Goal: Transaction & Acquisition: Purchase product/service

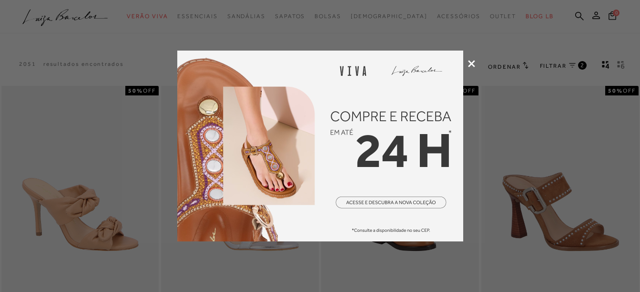
click at [472, 68] on div at bounding box center [320, 146] width 640 height 292
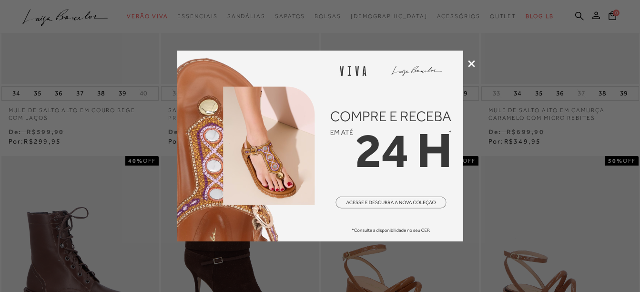
click at [471, 63] on icon at bounding box center [471, 63] width 7 height 7
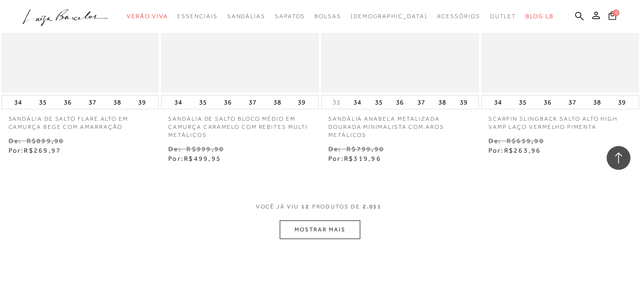
scroll to position [858, 0]
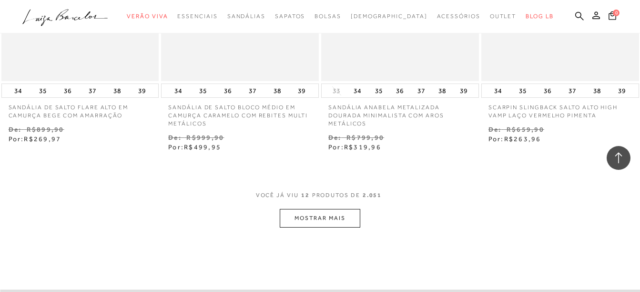
click at [319, 220] on button "MOSTRAR MAIS" at bounding box center [320, 218] width 80 height 19
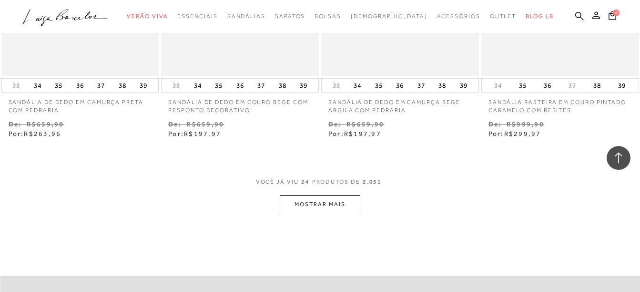
scroll to position [1811, 0]
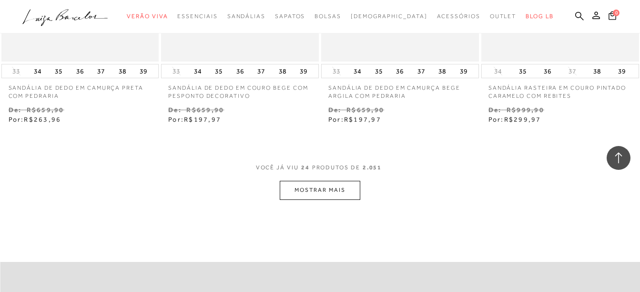
click at [325, 195] on button "MOSTRAR MAIS" at bounding box center [320, 190] width 80 height 19
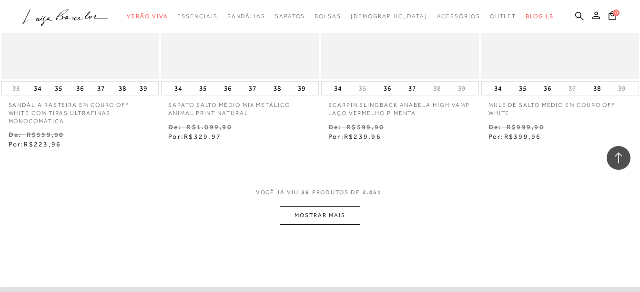
scroll to position [2765, 0]
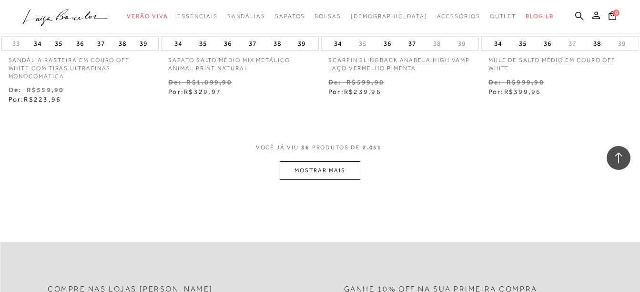
click at [321, 173] on button "MOSTRAR MAIS" at bounding box center [320, 170] width 80 height 19
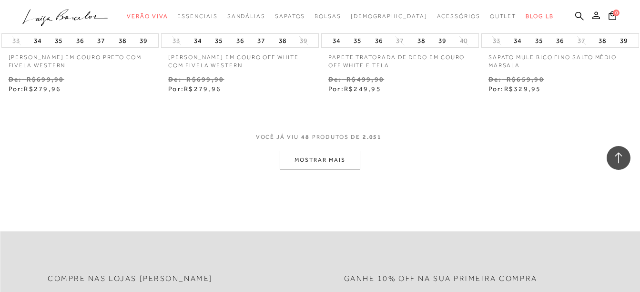
scroll to position [3718, 0]
click at [323, 158] on button "MOSTRAR MAIS" at bounding box center [320, 159] width 80 height 19
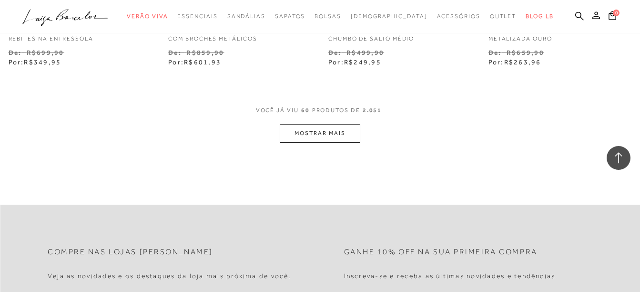
scroll to position [4671, 0]
click at [328, 130] on button "MOSTRAR MAIS" at bounding box center [320, 131] width 80 height 19
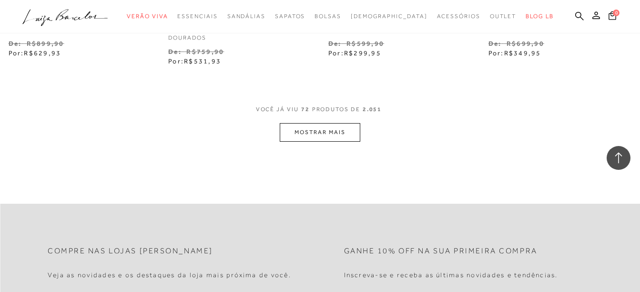
scroll to position [5624, 0]
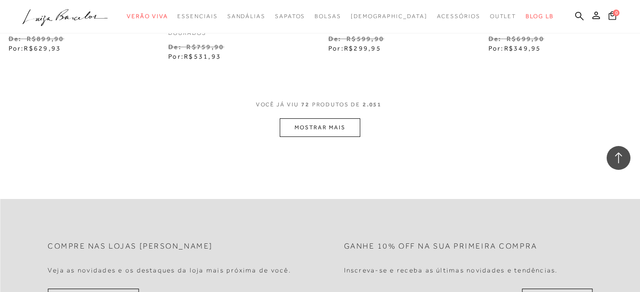
click at [318, 131] on button "MOSTRAR MAIS" at bounding box center [320, 127] width 80 height 19
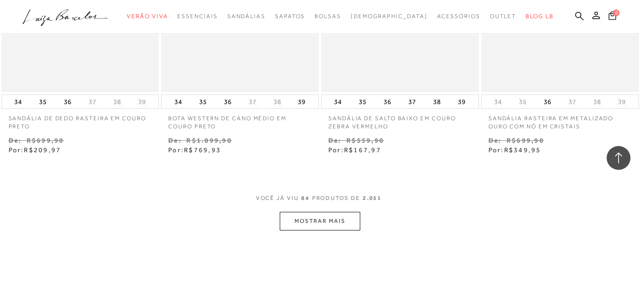
scroll to position [6482, 0]
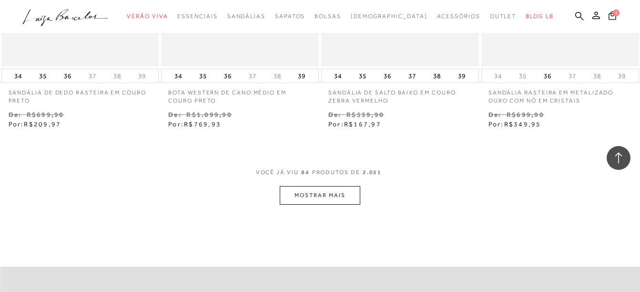
click at [313, 195] on button "MOSTRAR MAIS" at bounding box center [320, 195] width 80 height 19
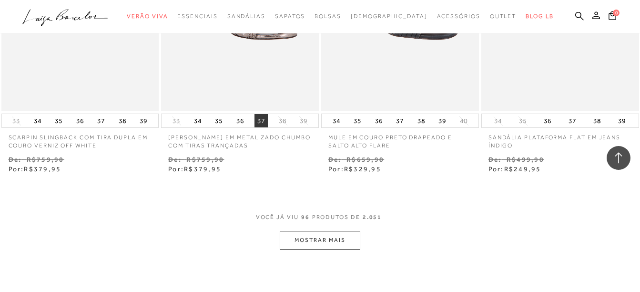
scroll to position [7388, 0]
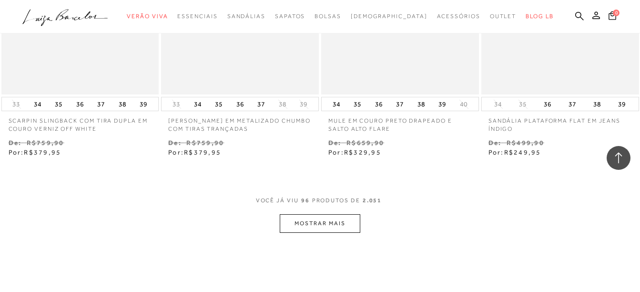
click at [320, 224] on button "MOSTRAR MAIS" at bounding box center [320, 223] width 80 height 19
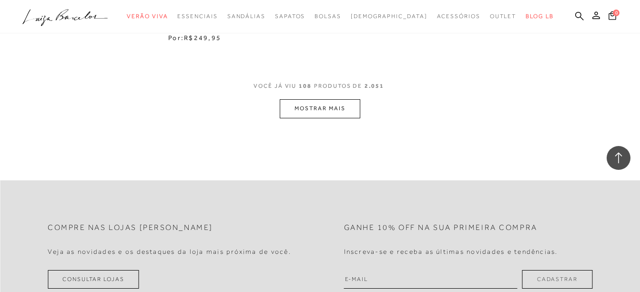
scroll to position [8437, 0]
click at [350, 104] on button "MOSTRAR MAIS" at bounding box center [320, 108] width 80 height 19
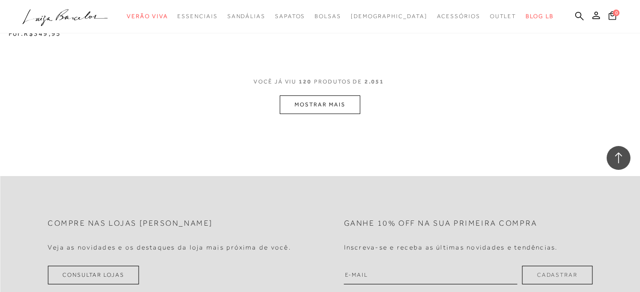
scroll to position [9390, 0]
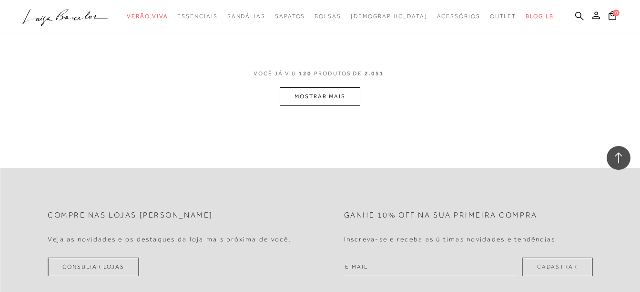
click at [332, 97] on button "MOSTRAR MAIS" at bounding box center [320, 96] width 80 height 19
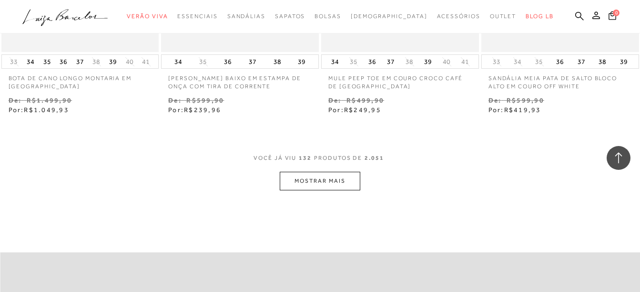
scroll to position [10248, 0]
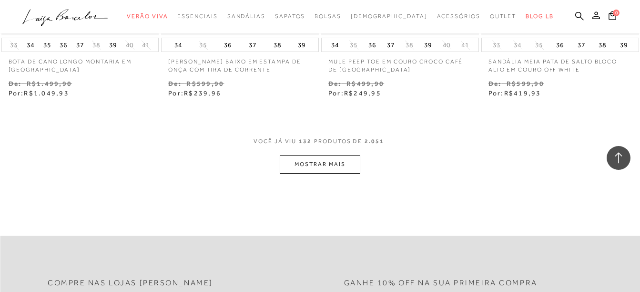
click at [316, 164] on button "MOSTRAR MAIS" at bounding box center [320, 164] width 80 height 19
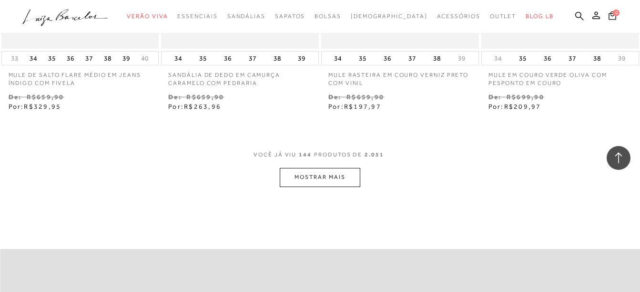
scroll to position [11201, 0]
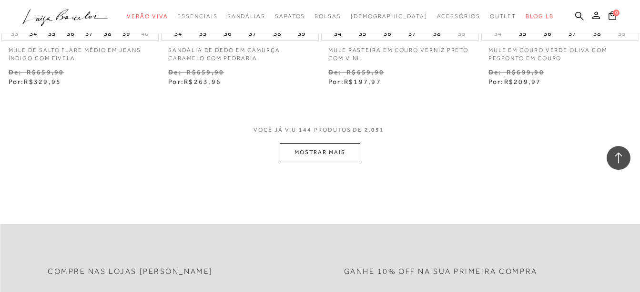
click at [328, 154] on button "MOSTRAR MAIS" at bounding box center [320, 152] width 80 height 19
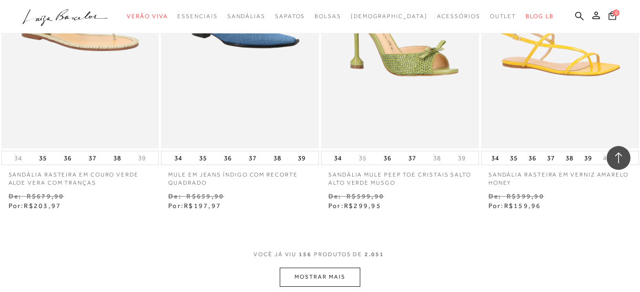
scroll to position [12154, 0]
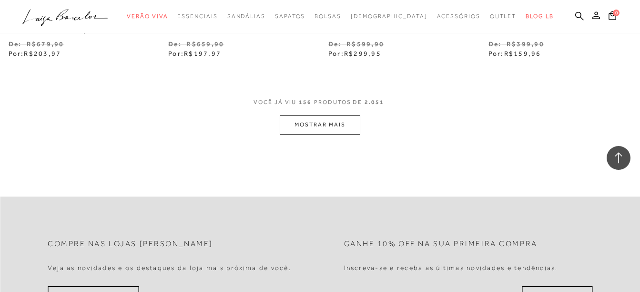
click at [334, 131] on button "MOSTRAR MAIS" at bounding box center [320, 124] width 80 height 19
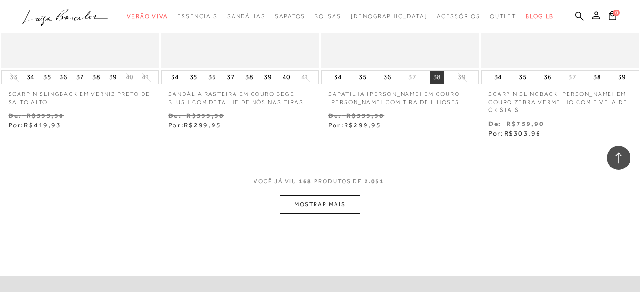
scroll to position [13012, 0]
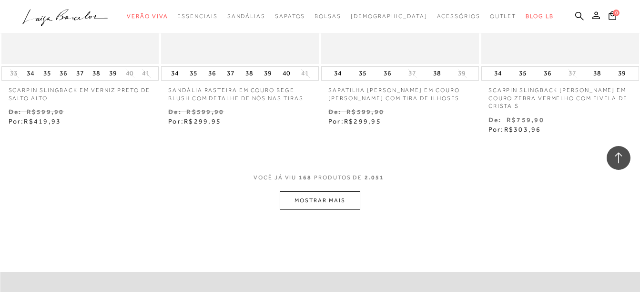
click at [353, 195] on button "MOSTRAR MAIS" at bounding box center [320, 200] width 80 height 19
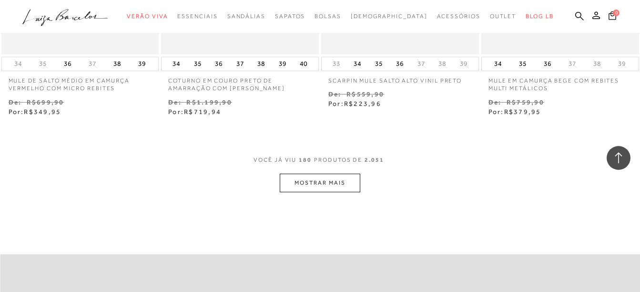
scroll to position [13966, 0]
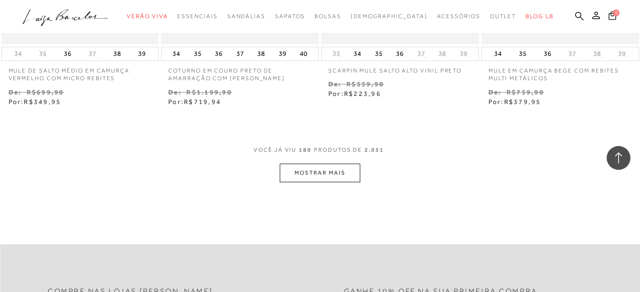
click at [343, 168] on button "MOSTRAR MAIS" at bounding box center [320, 172] width 80 height 19
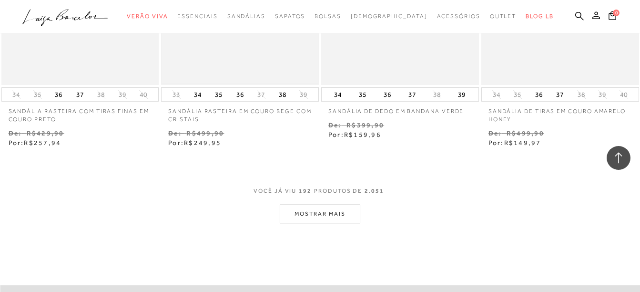
scroll to position [14871, 0]
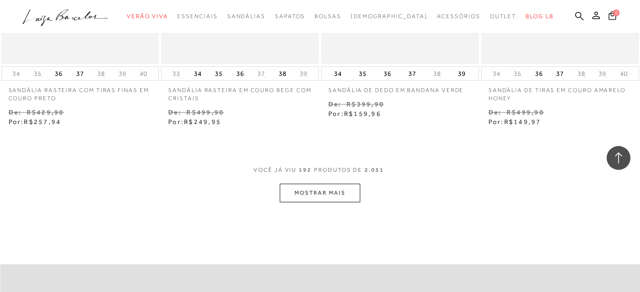
click at [312, 189] on button "MOSTRAR MAIS" at bounding box center [320, 193] width 80 height 19
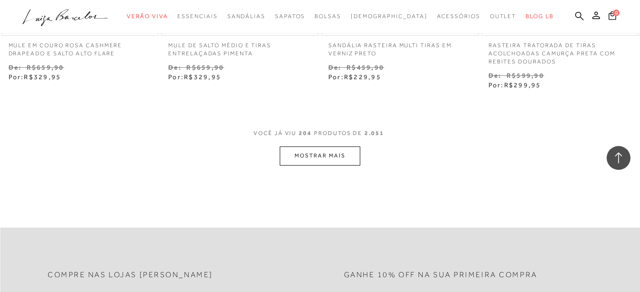
scroll to position [15872, 0]
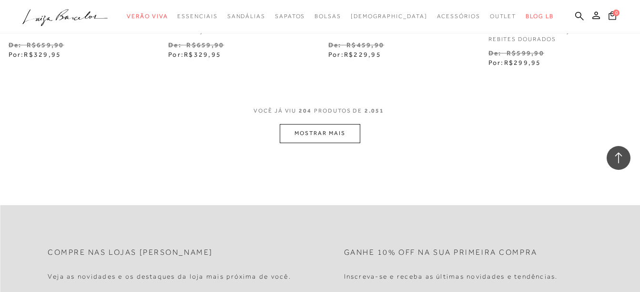
click at [322, 133] on button "MOSTRAR MAIS" at bounding box center [320, 133] width 80 height 19
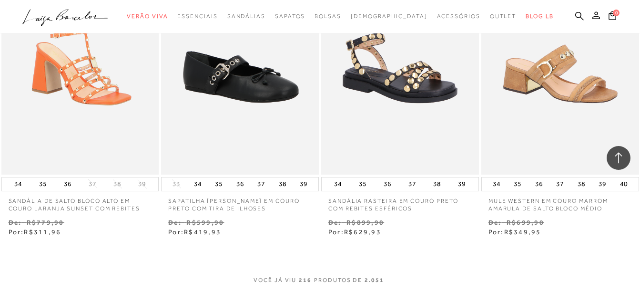
scroll to position [16683, 0]
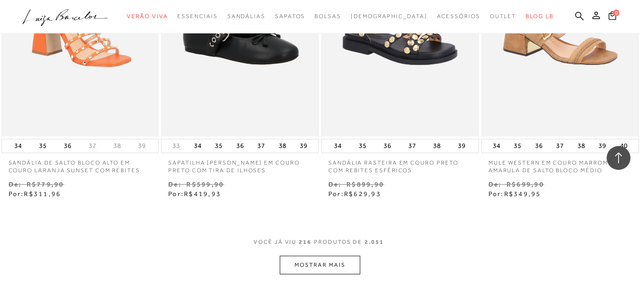
click at [332, 267] on button "MOSTRAR MAIS" at bounding box center [320, 264] width 80 height 19
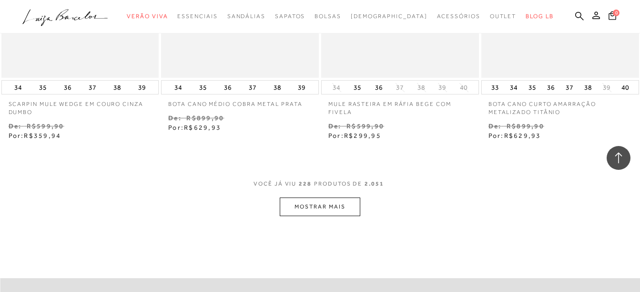
scroll to position [17683, 0]
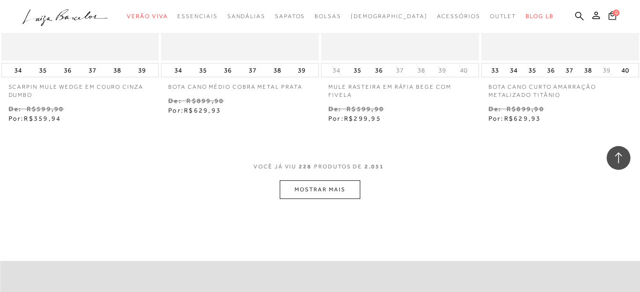
click at [352, 195] on button "MOSTRAR MAIS" at bounding box center [320, 189] width 80 height 19
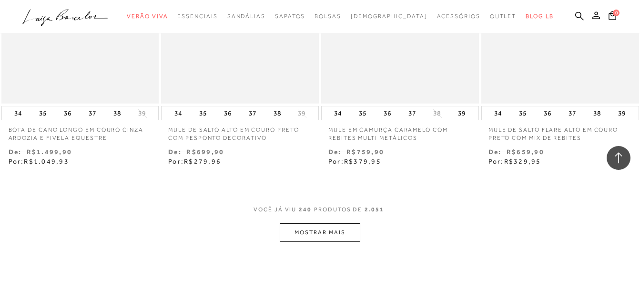
scroll to position [18589, 0]
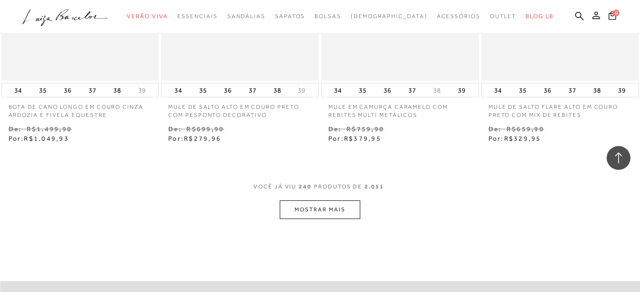
click at [314, 211] on button "MOSTRAR MAIS" at bounding box center [320, 209] width 80 height 19
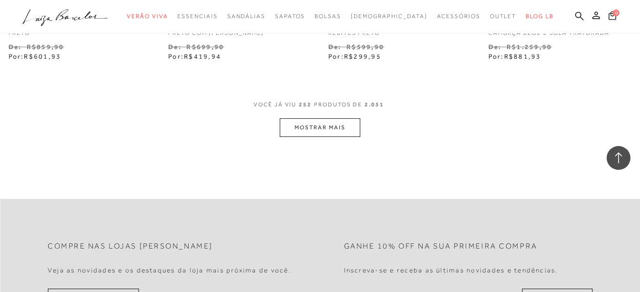
scroll to position [19590, 0]
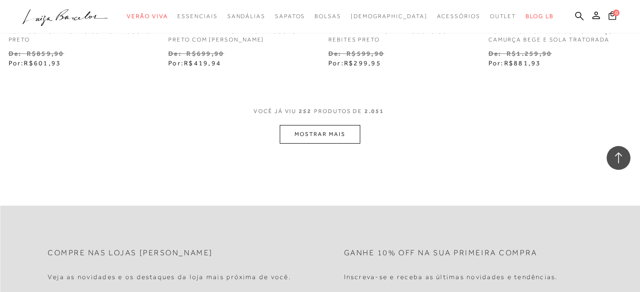
click at [324, 135] on button "MOSTRAR MAIS" at bounding box center [320, 134] width 80 height 19
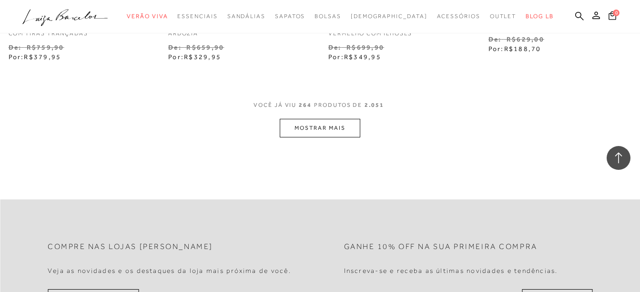
scroll to position [20543, 0]
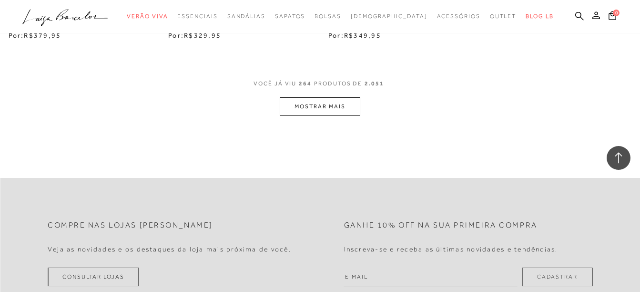
click at [335, 103] on button "MOSTRAR MAIS" at bounding box center [320, 106] width 80 height 19
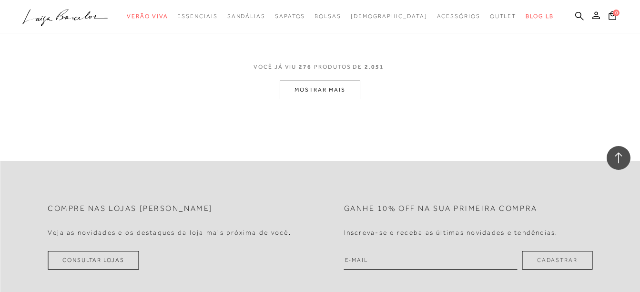
scroll to position [21497, 0]
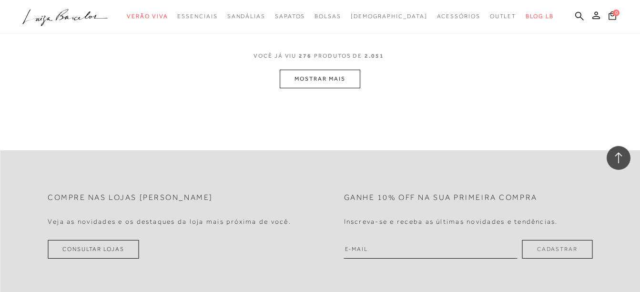
click at [339, 88] on button "MOSTRAR MAIS" at bounding box center [320, 79] width 80 height 19
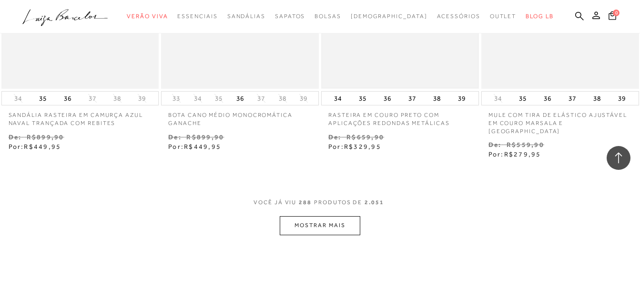
scroll to position [22355, 0]
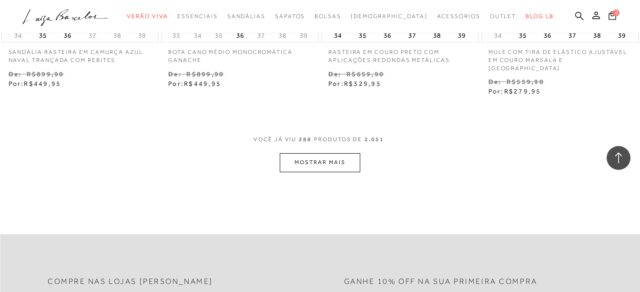
click at [345, 153] on button "MOSTRAR MAIS" at bounding box center [320, 162] width 80 height 19
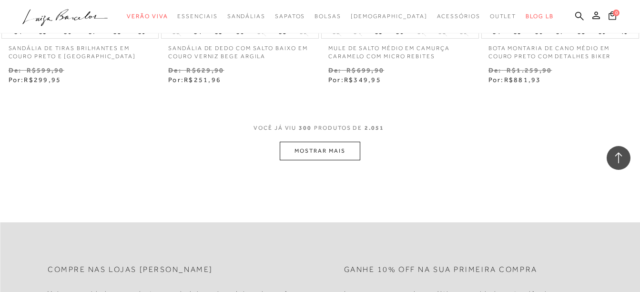
scroll to position [23308, 0]
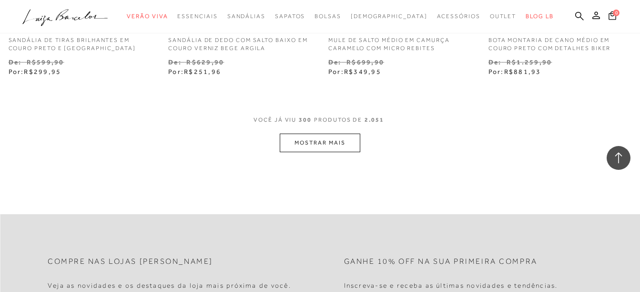
click at [340, 141] on button "MOSTRAR MAIS" at bounding box center [320, 142] width 80 height 19
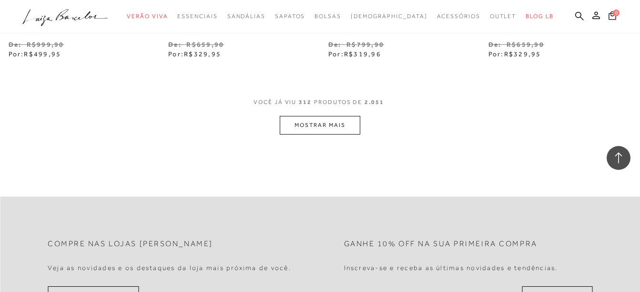
scroll to position [24261, 0]
click at [343, 121] on button "MOSTRAR MAIS" at bounding box center [320, 123] width 80 height 19
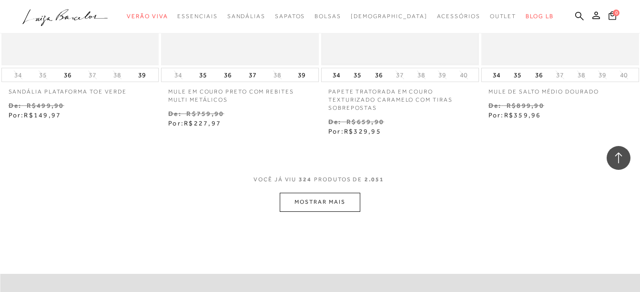
scroll to position [25167, 0]
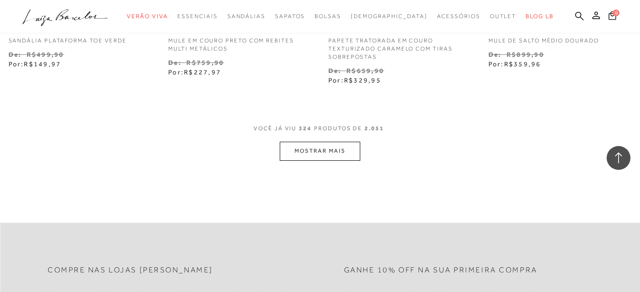
click at [342, 142] on button "MOSTRAR MAIS" at bounding box center [320, 151] width 80 height 19
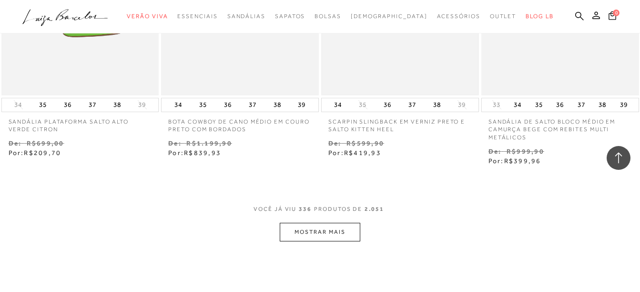
scroll to position [26072, 0]
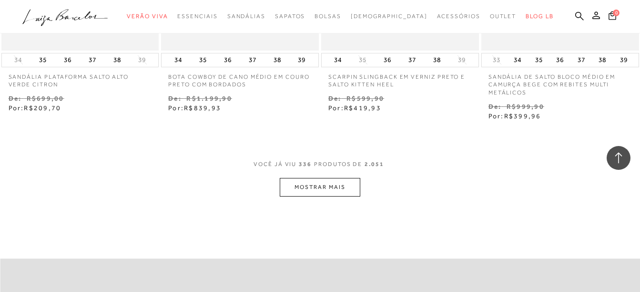
click at [350, 178] on button "MOSTRAR MAIS" at bounding box center [320, 187] width 80 height 19
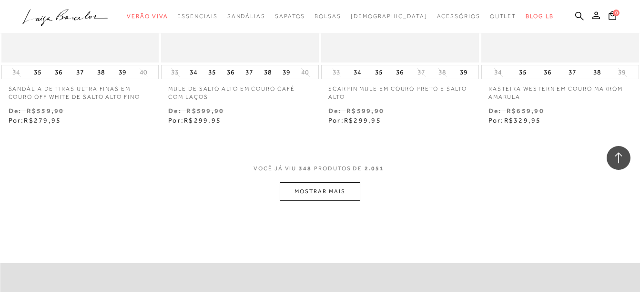
scroll to position [26978, 0]
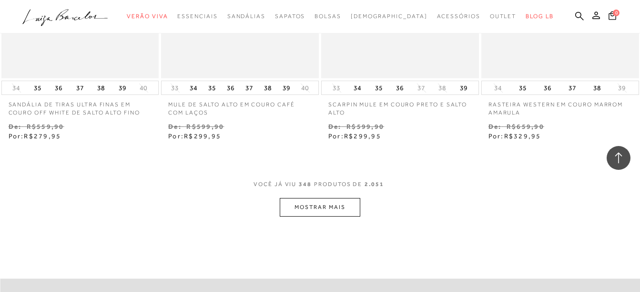
click at [330, 198] on button "MOSTRAR MAIS" at bounding box center [320, 207] width 80 height 19
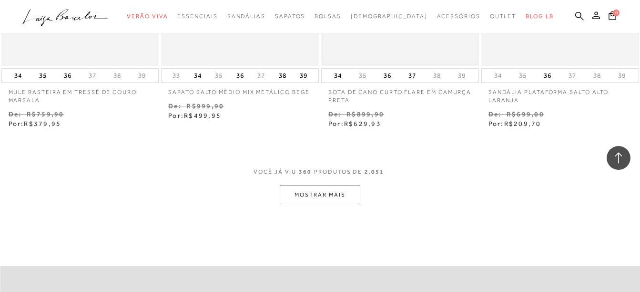
scroll to position [27931, 0]
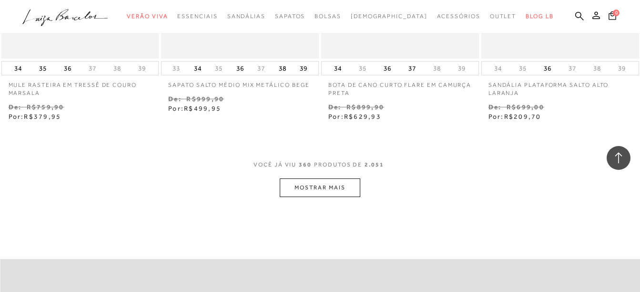
click at [326, 178] on button "MOSTRAR MAIS" at bounding box center [320, 187] width 80 height 19
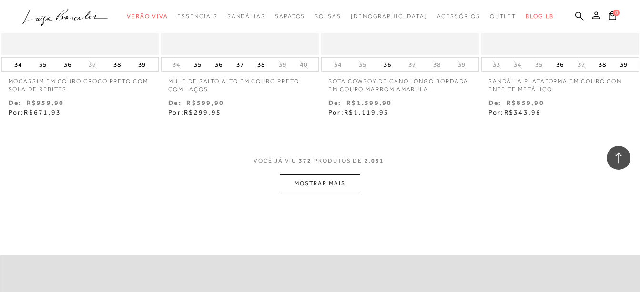
scroll to position [28885, 0]
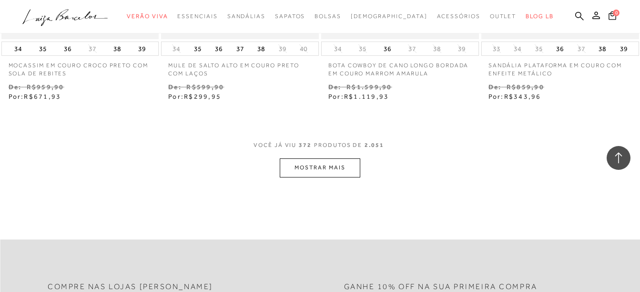
click at [327, 163] on button "MOSTRAR MAIS" at bounding box center [320, 167] width 80 height 19
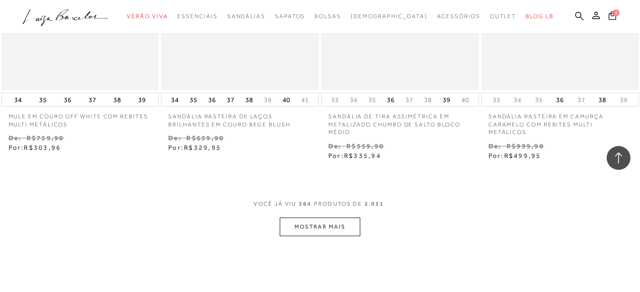
scroll to position [29743, 0]
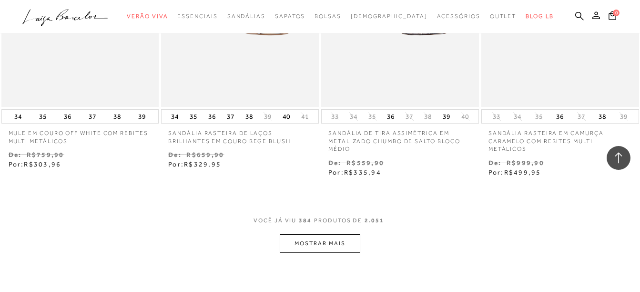
click at [359, 234] on button "MOSTRAR MAIS" at bounding box center [320, 243] width 80 height 19
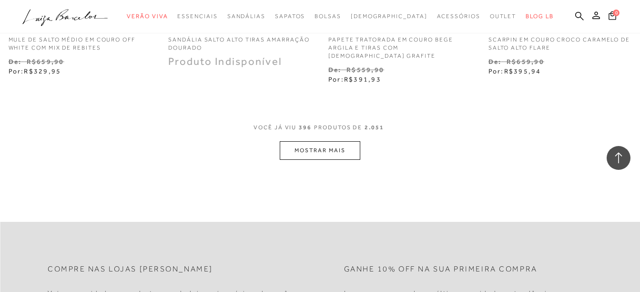
scroll to position [30791, 0]
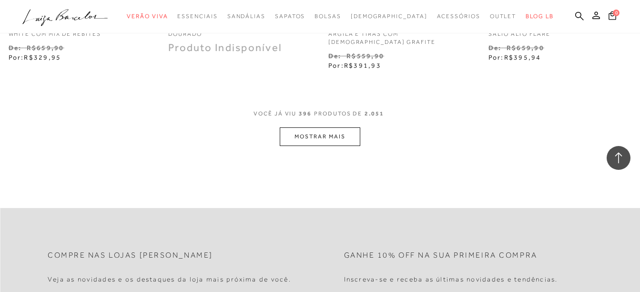
click at [329, 127] on button "MOSTRAR MAIS" at bounding box center [320, 136] width 80 height 19
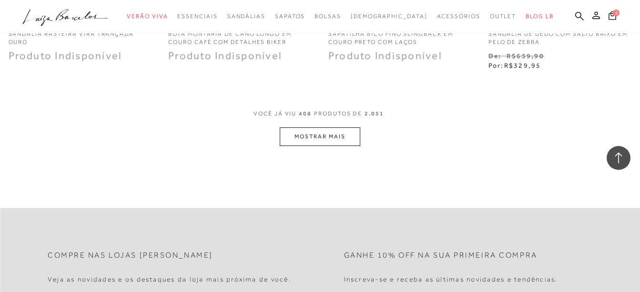
scroll to position [31744, 0]
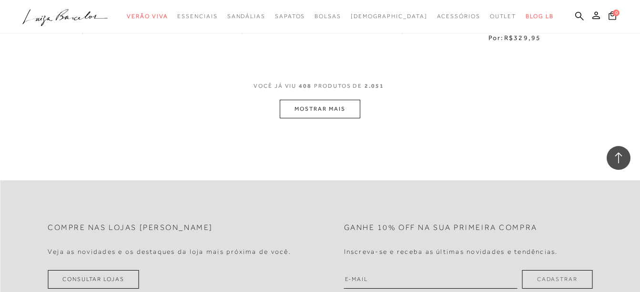
click at [311, 100] on button "MOSTRAR MAIS" at bounding box center [320, 109] width 80 height 19
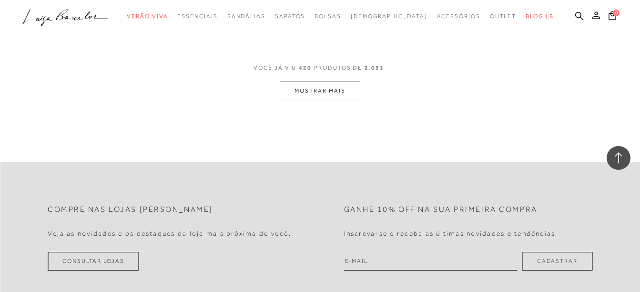
scroll to position [32698, 0]
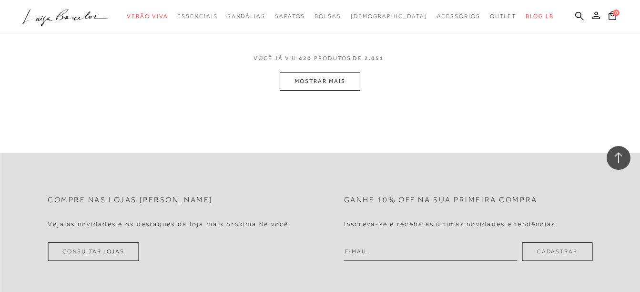
click at [339, 72] on button "MOSTRAR MAIS" at bounding box center [320, 81] width 80 height 19
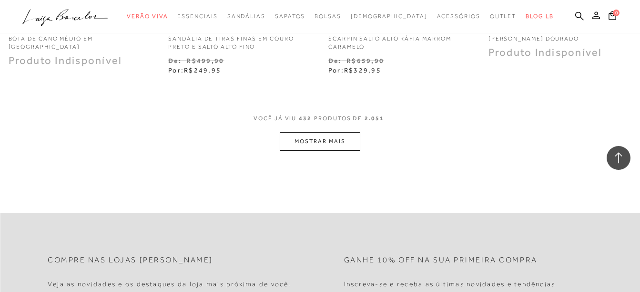
scroll to position [33556, 0]
click at [283, 132] on button "MOSTRAR MAIS" at bounding box center [320, 141] width 80 height 19
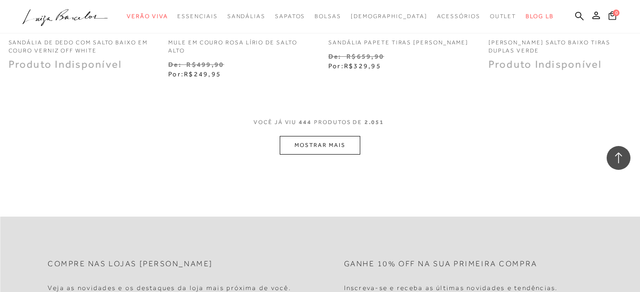
scroll to position [34461, 0]
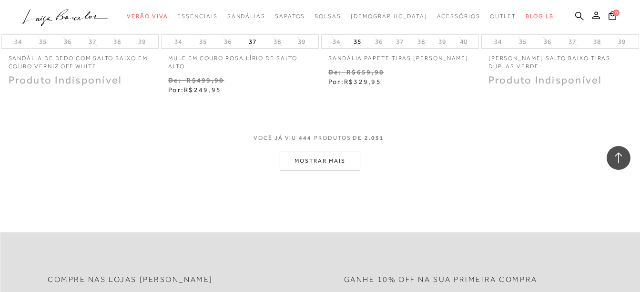
click at [303, 152] on button "MOSTRAR MAIS" at bounding box center [320, 161] width 80 height 19
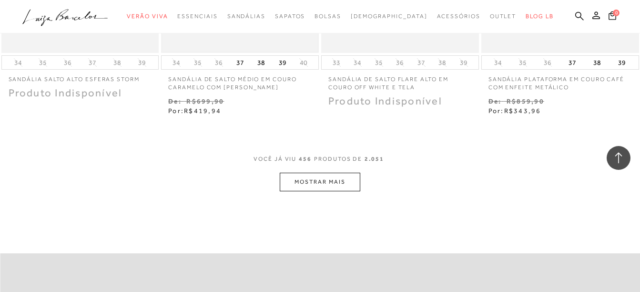
scroll to position [35367, 0]
click at [349, 172] on button "MOSTRAR MAIS" at bounding box center [320, 181] width 80 height 19
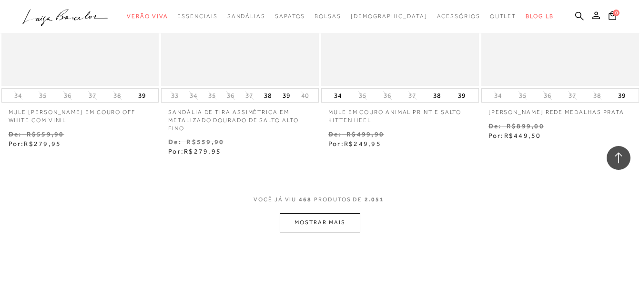
scroll to position [36320, 0]
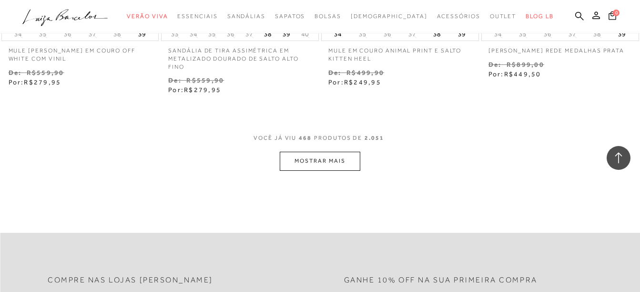
click at [337, 153] on button "MOSTRAR MAIS" at bounding box center [320, 161] width 80 height 19
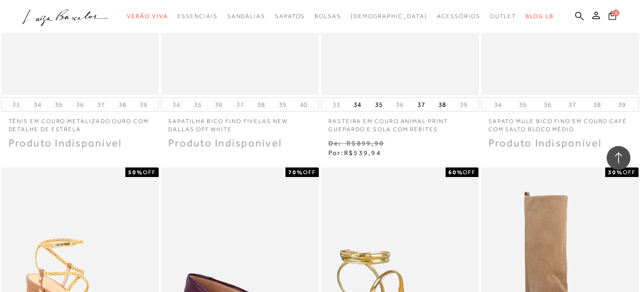
scroll to position [36845, 0]
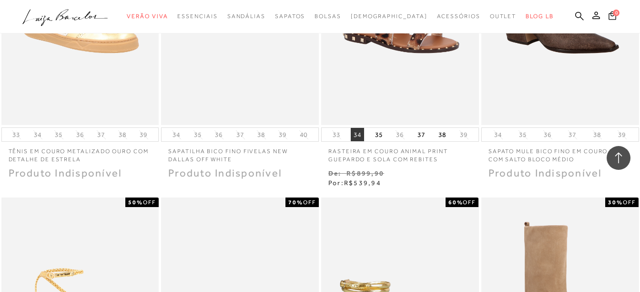
click at [359, 128] on button "34" at bounding box center [357, 134] width 13 height 13
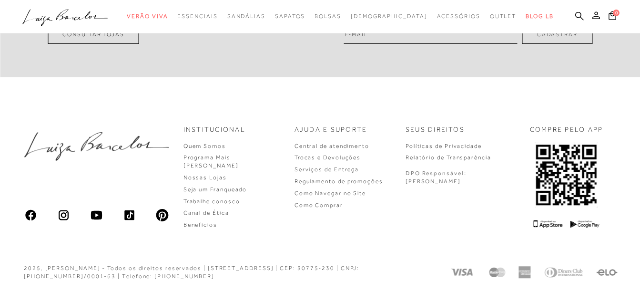
scroll to position [570, 0]
